Goal: Task Accomplishment & Management: Use online tool/utility

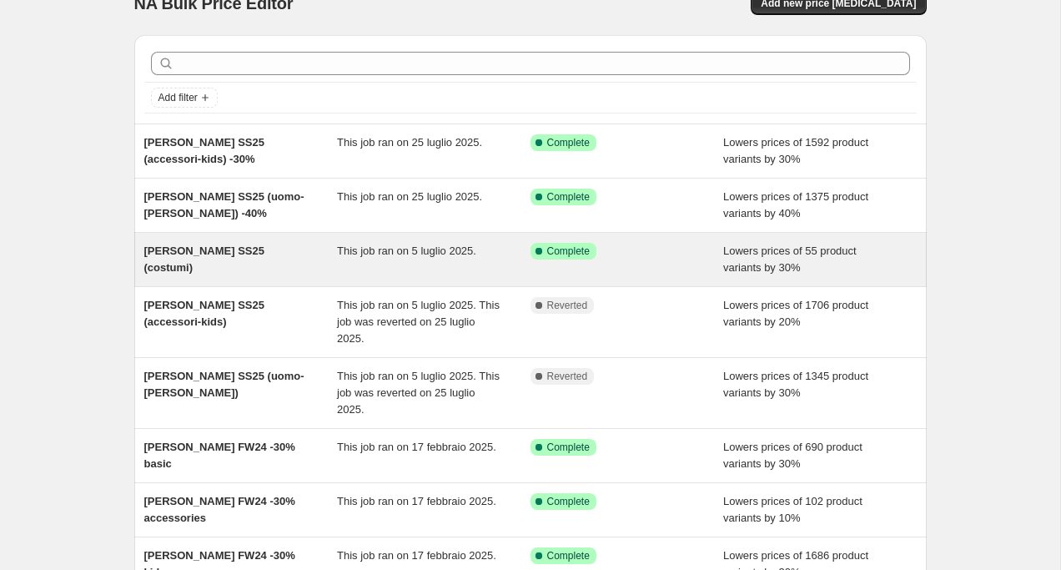
scroll to position [40, 0]
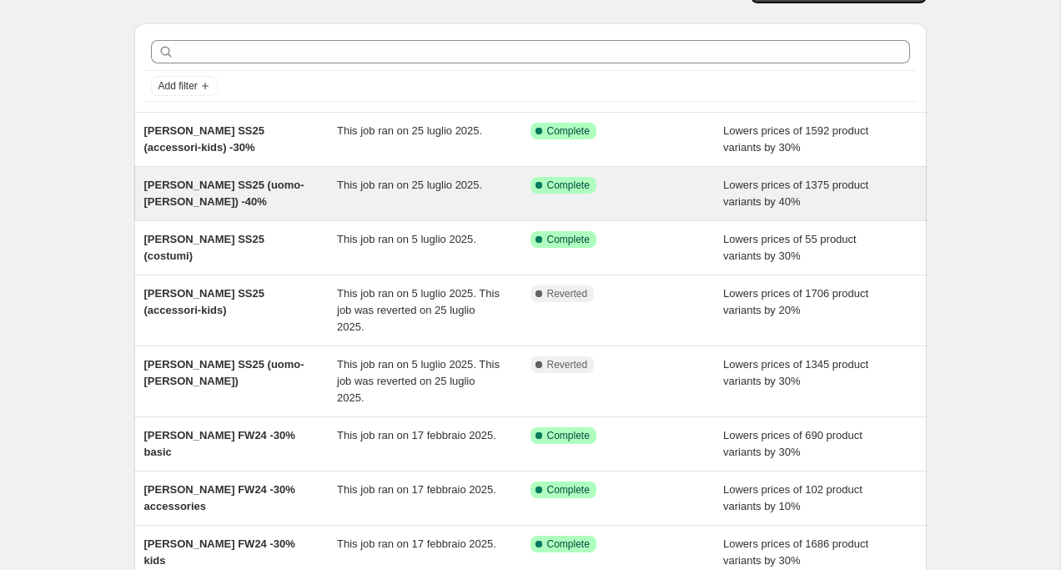
click at [304, 183] on div "[PERSON_NAME] SS25 (uomo-[PERSON_NAME]) -40%" at bounding box center [240, 193] width 193 height 33
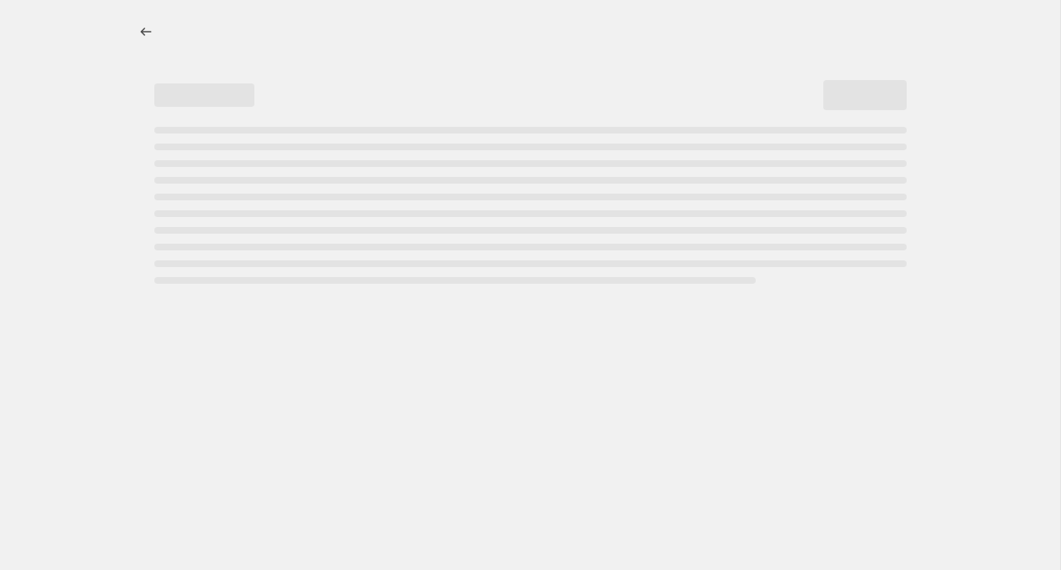
select select "percentage"
select select "collection"
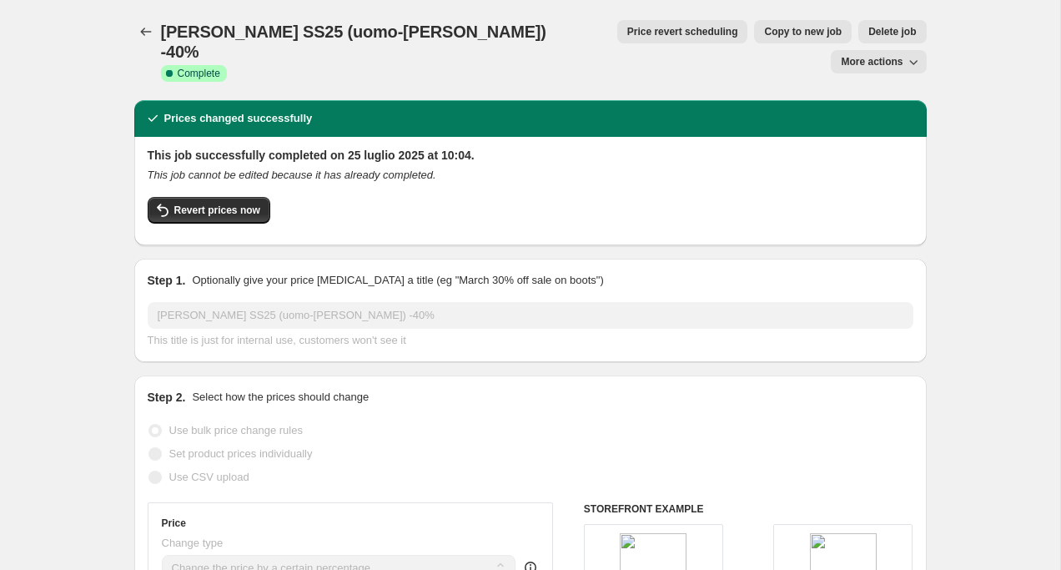
click at [627, 35] on span "Price revert scheduling" at bounding box center [682, 31] width 111 height 13
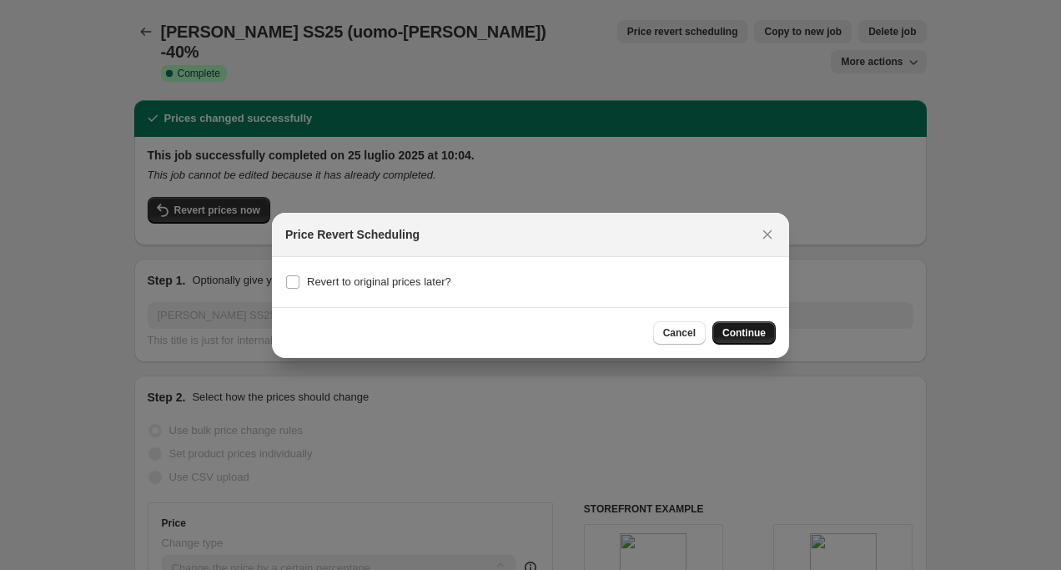
click at [735, 331] on span "Continue" at bounding box center [743, 332] width 43 height 13
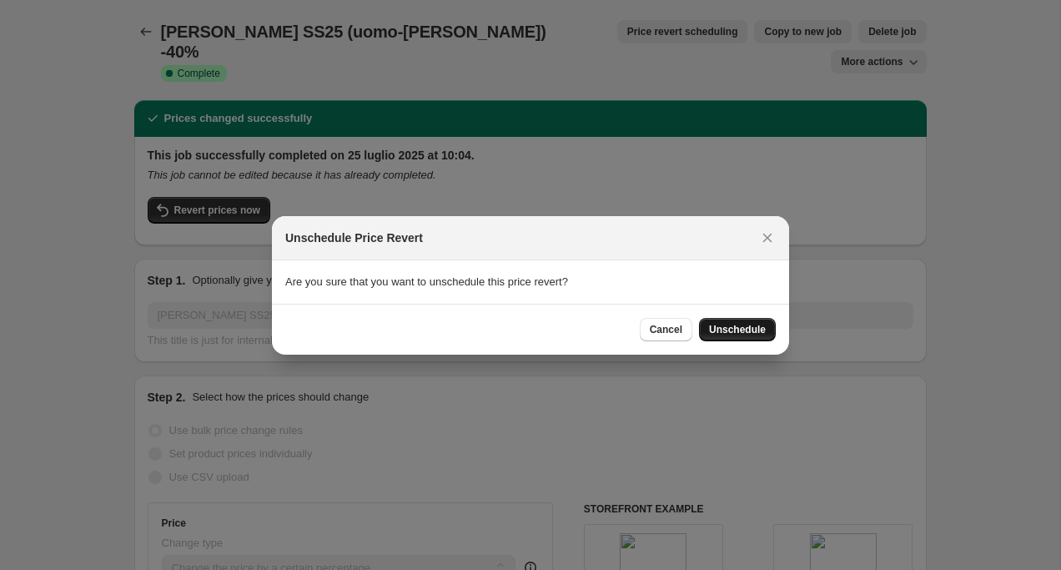
click at [735, 335] on button "Unschedule" at bounding box center [737, 329] width 77 height 23
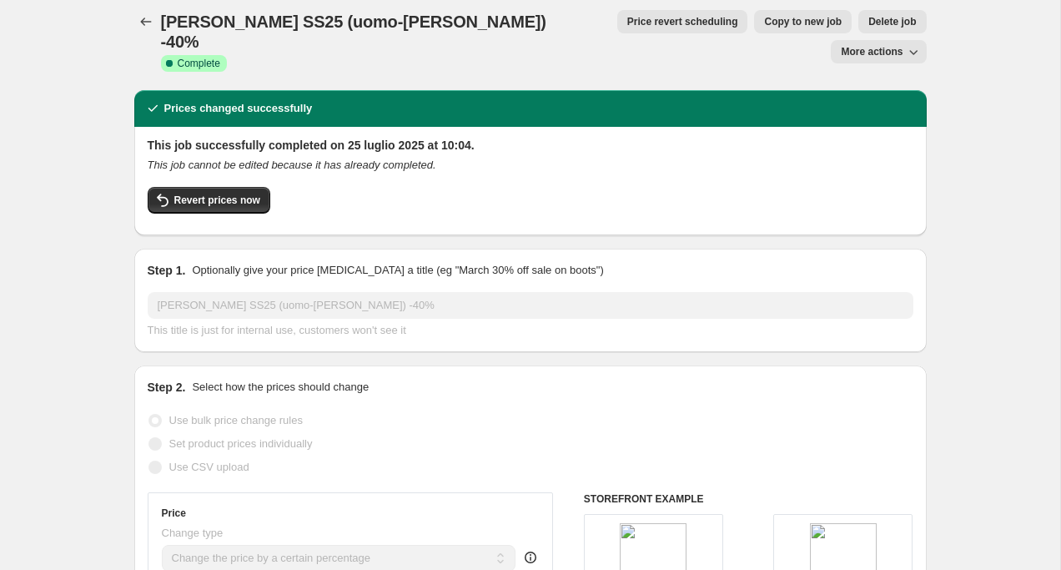
scroll to position [8, 0]
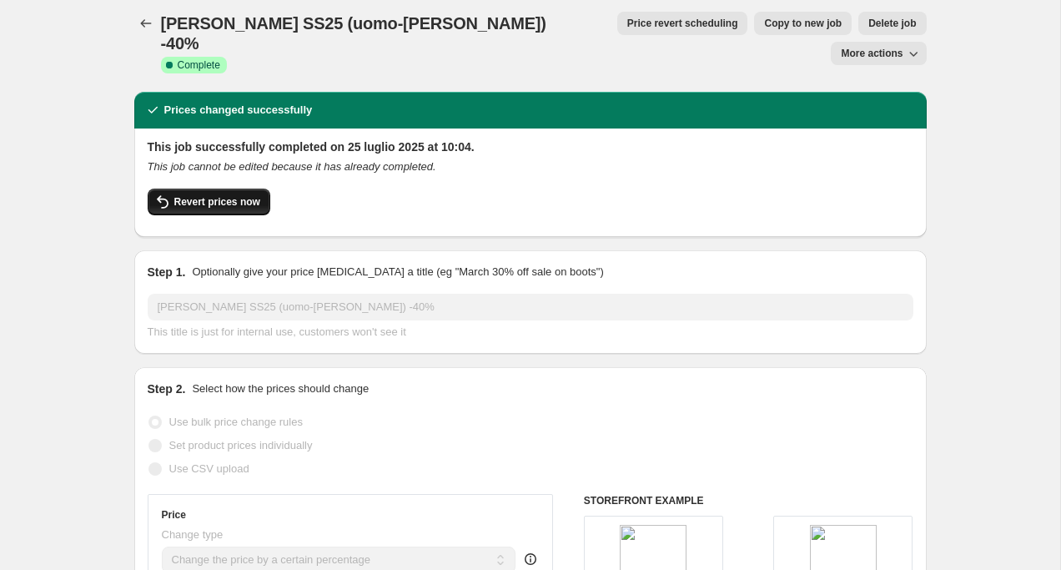
click at [238, 195] on span "Revert prices now" at bounding box center [217, 201] width 86 height 13
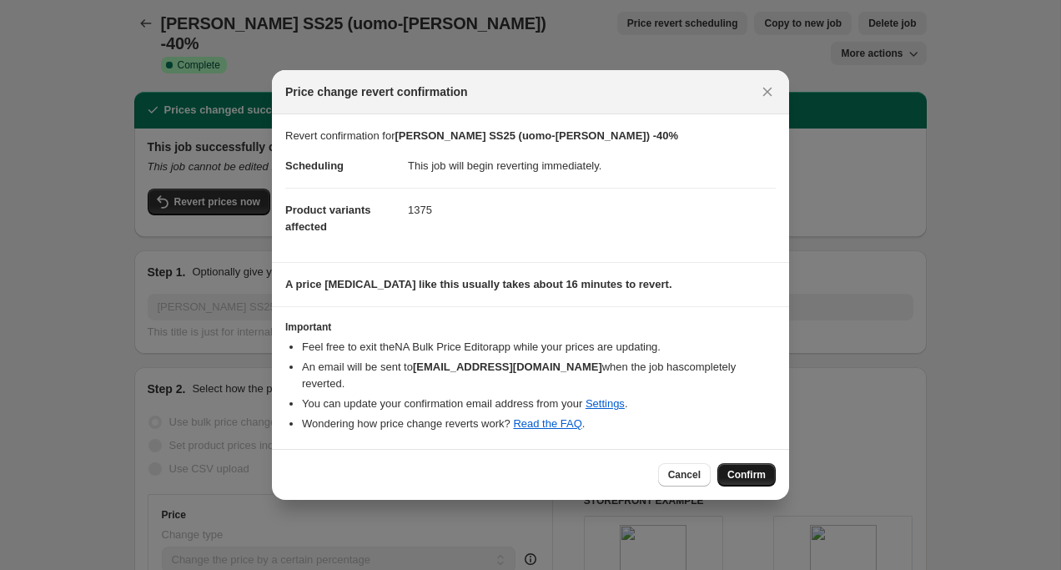
click at [747, 470] on span "Confirm" at bounding box center [746, 474] width 38 height 13
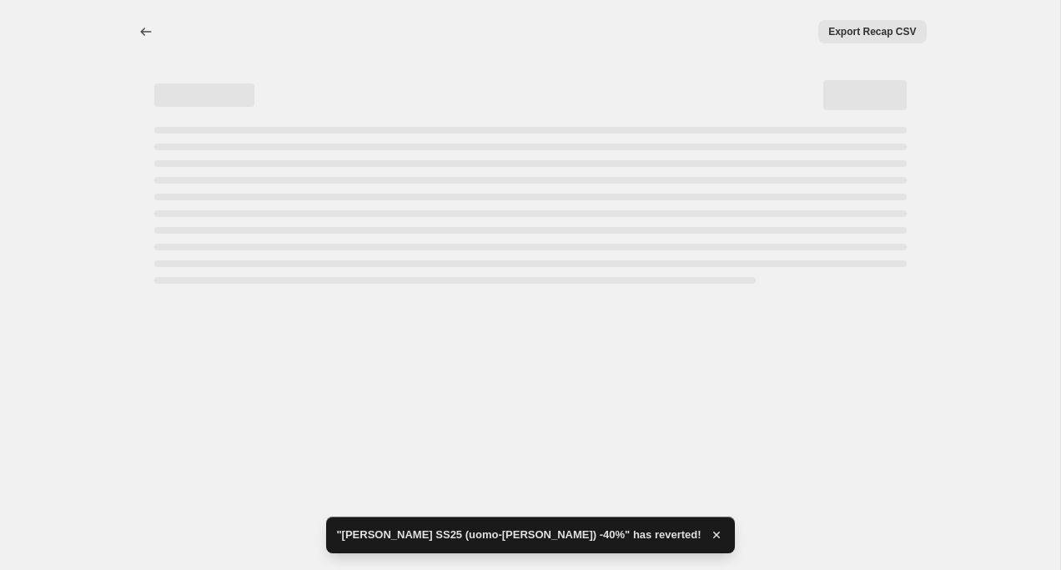
scroll to position [0, 0]
select select "percentage"
select select "collection"
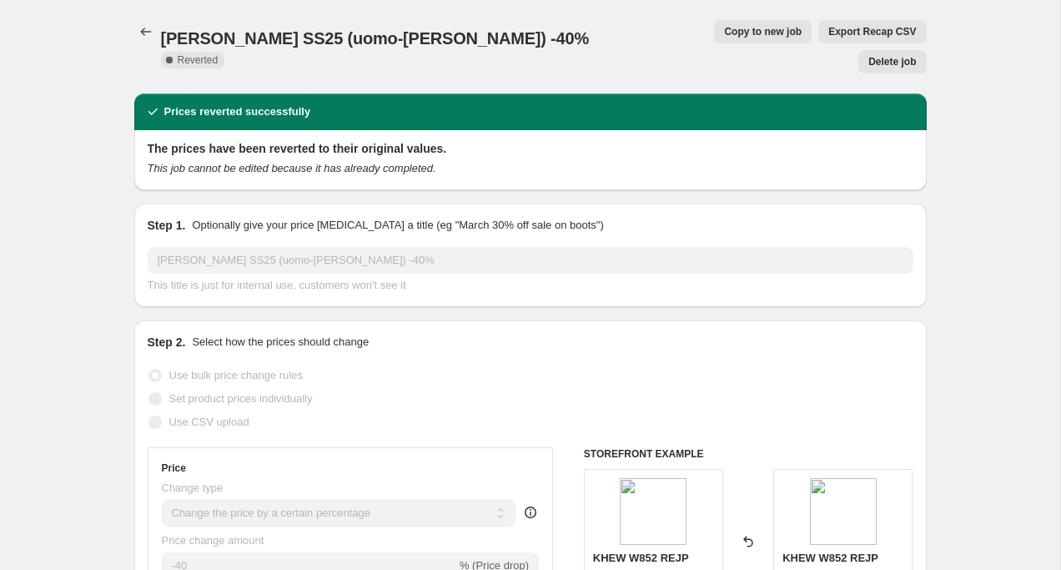
click at [714, 38] on button "Copy to new job" at bounding box center [763, 31] width 98 height 23
select select "percentage"
select select "collection"
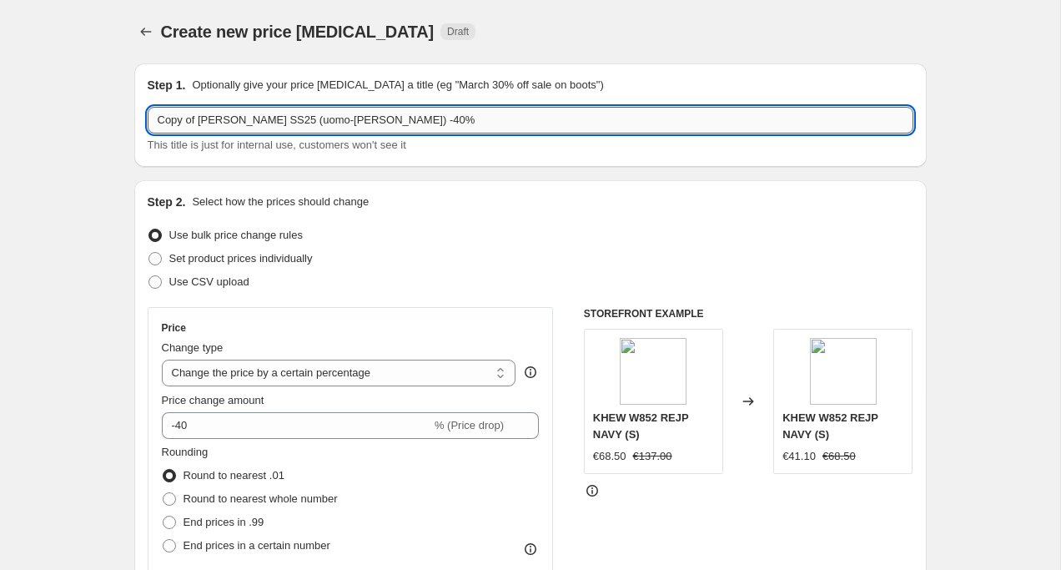
click at [349, 119] on input "Copy of [PERSON_NAME] SS25 (uomo-[PERSON_NAME]) -40%" at bounding box center [531, 120] width 766 height 27
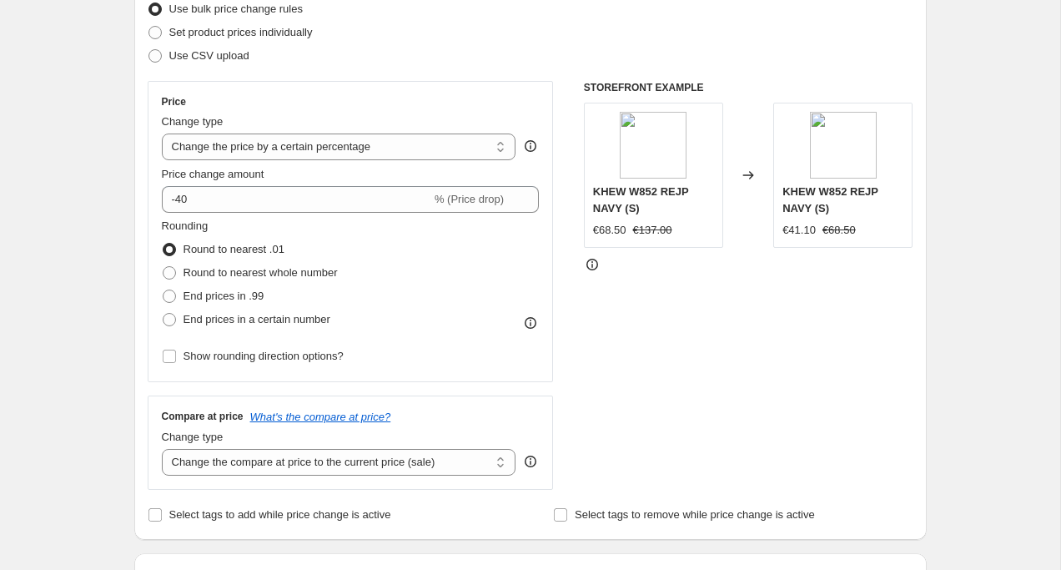
scroll to position [228, 0]
type input "Copy of [PERSON_NAME] SS25 (uomo-[PERSON_NAME]) -50%"
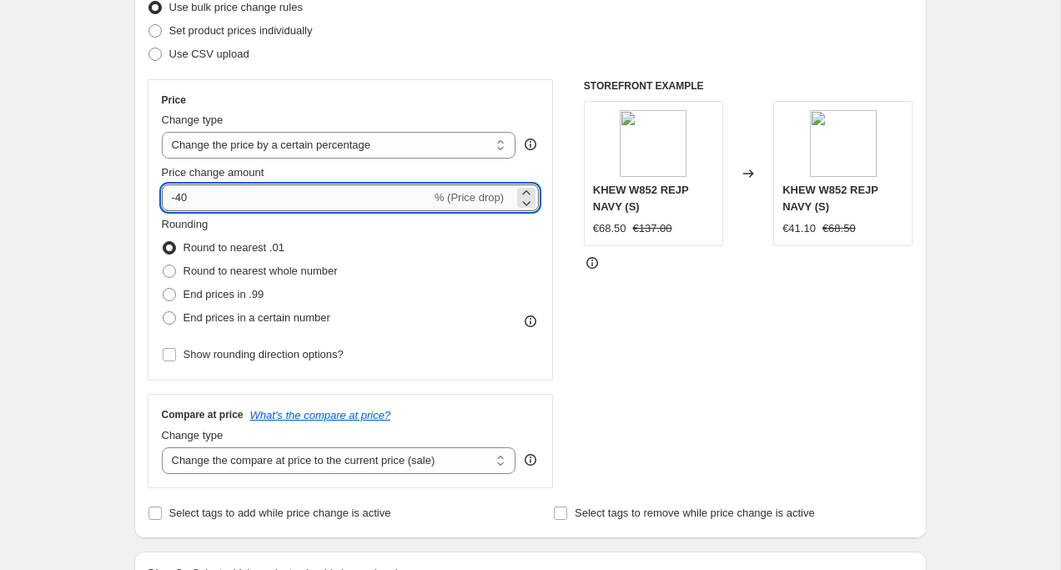
click at [203, 194] on input "-40" at bounding box center [296, 197] width 269 height 27
type input "-50"
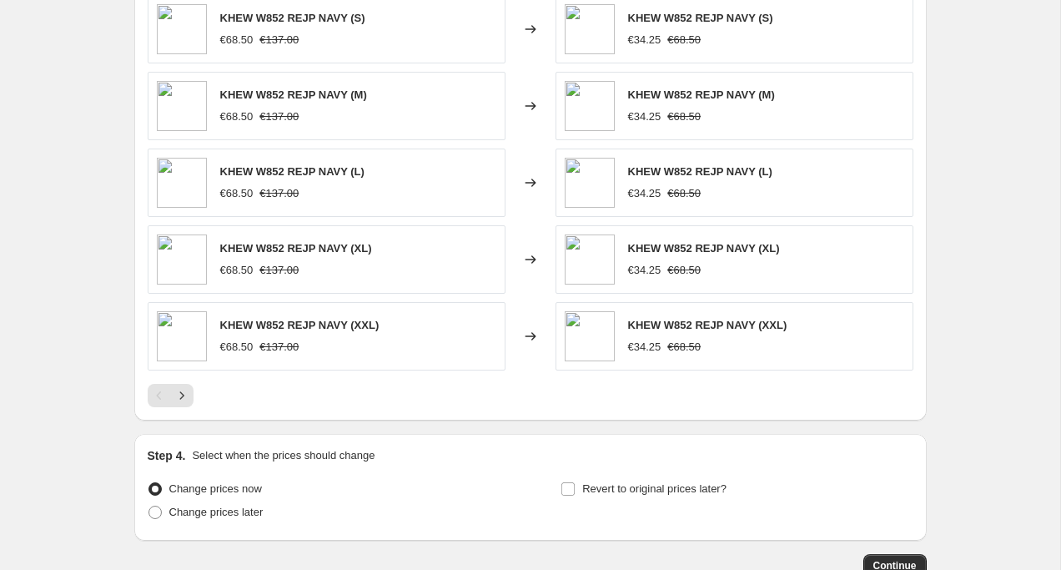
scroll to position [1322, 0]
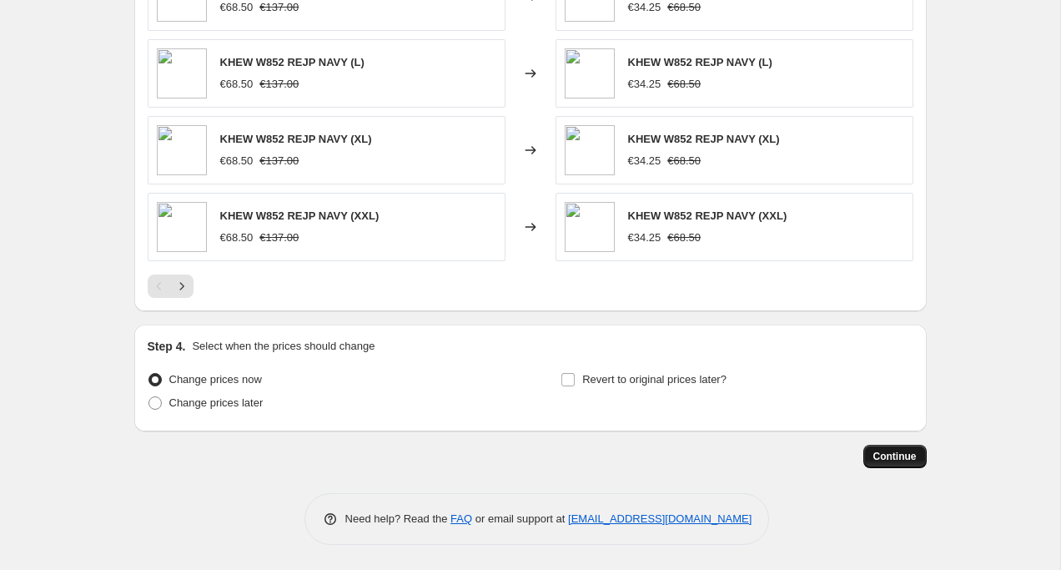
click at [879, 456] on span "Continue" at bounding box center [894, 456] width 43 height 13
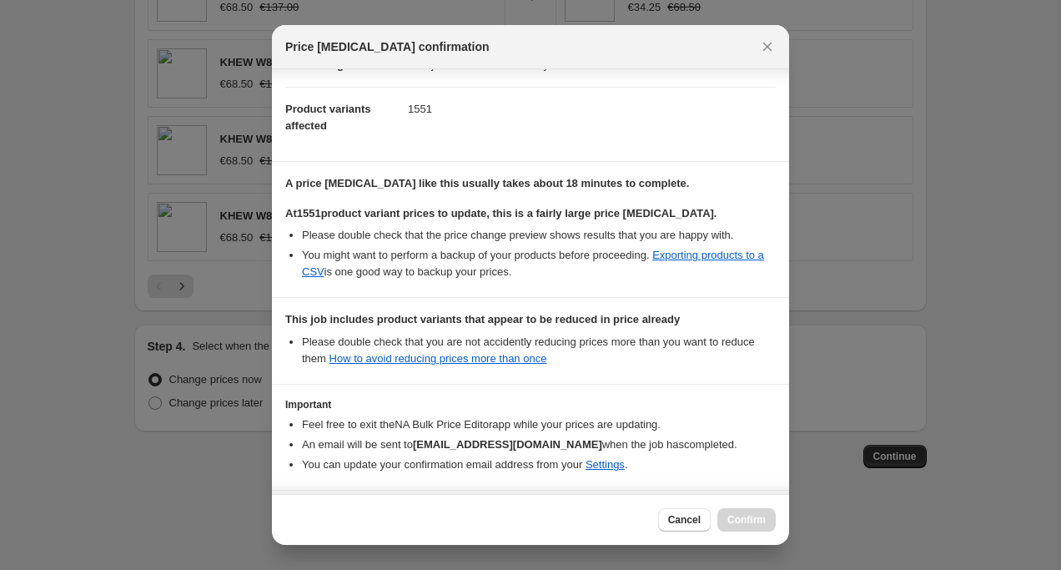
scroll to position [224, 0]
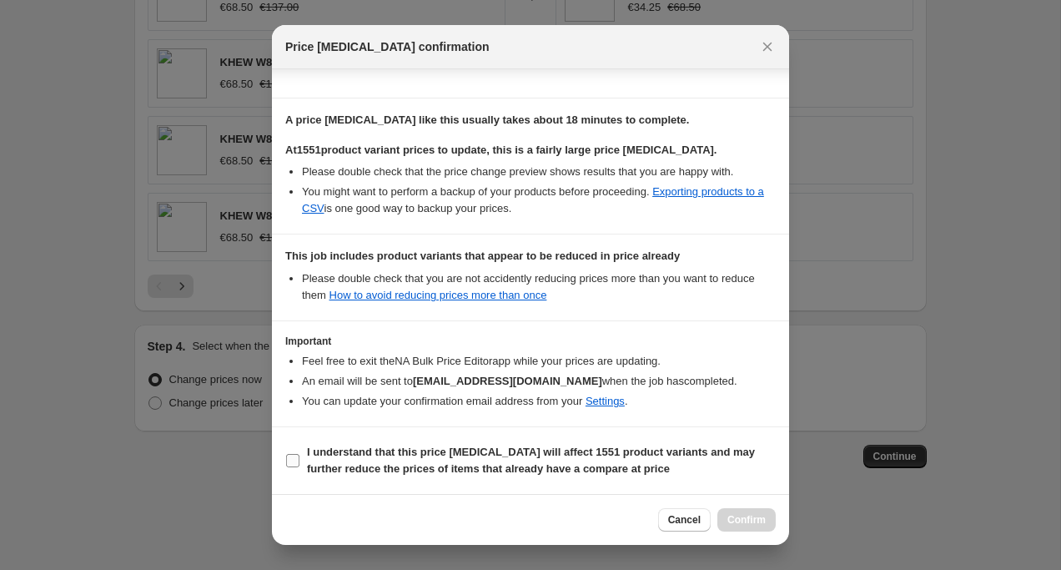
click at [291, 462] on input "I understand that this price [MEDICAL_DATA] will affect 1551 product variants a…" at bounding box center [292, 460] width 13 height 13
checkbox input "true"
click at [743, 517] on span "Confirm" at bounding box center [746, 519] width 38 height 13
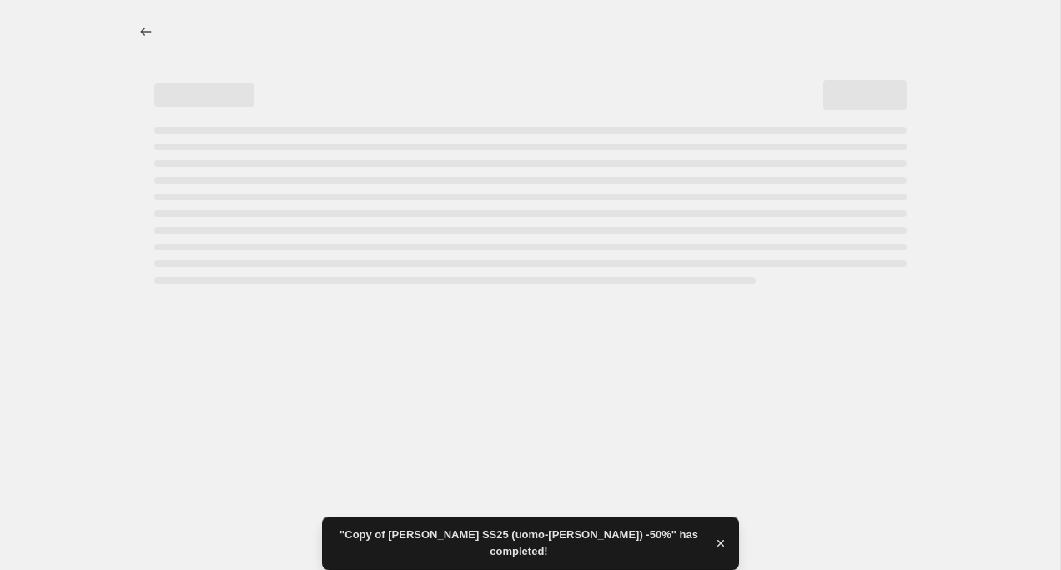
select select "percentage"
select select "collection"
